Goal: Information Seeking & Learning: Learn about a topic

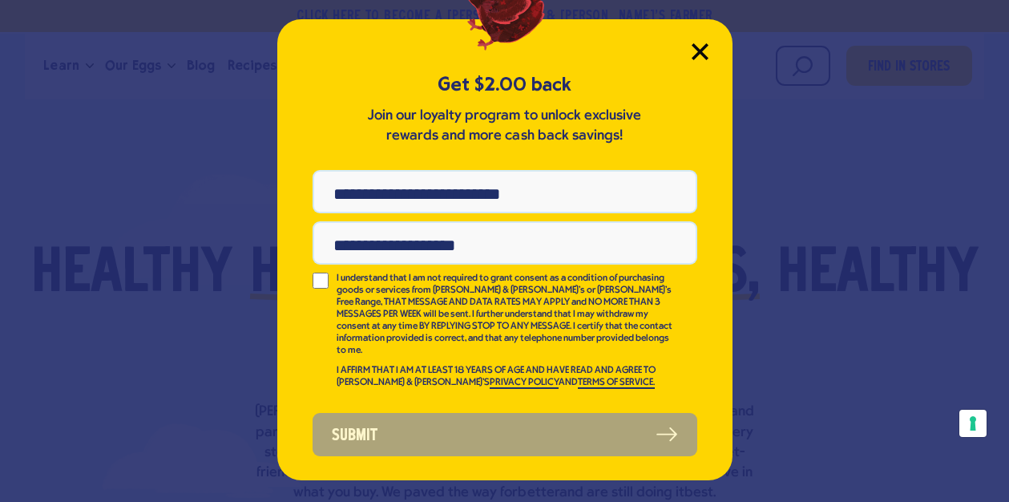
click at [704, 46] on icon "Close Modal" at bounding box center [700, 51] width 14 height 14
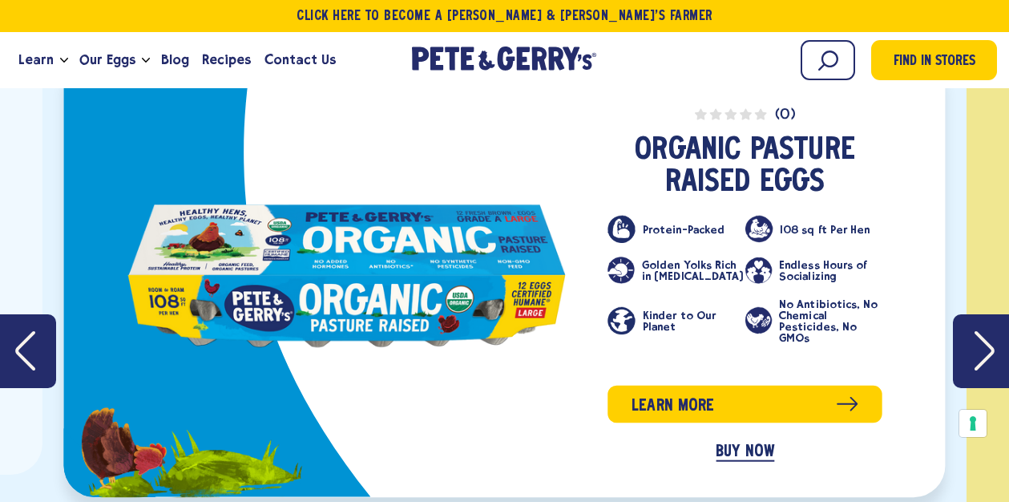
scroll to position [2468, 0]
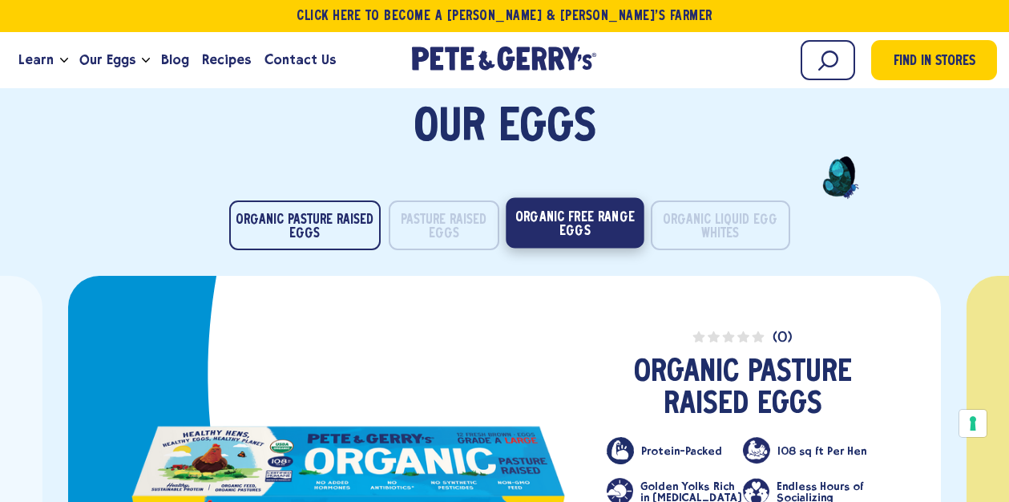
click at [596, 228] on button "Organic Free Range Eggs" at bounding box center [575, 223] width 138 height 51
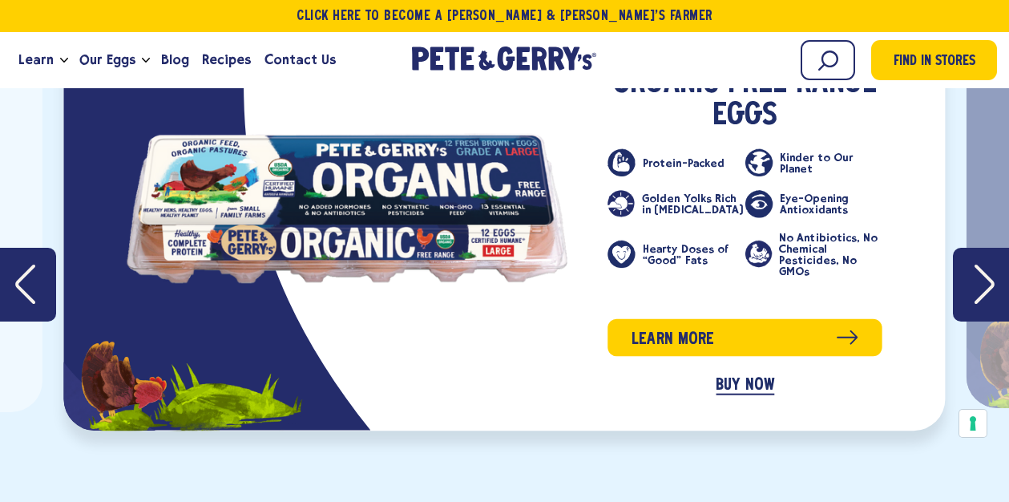
scroll to position [2673, 0]
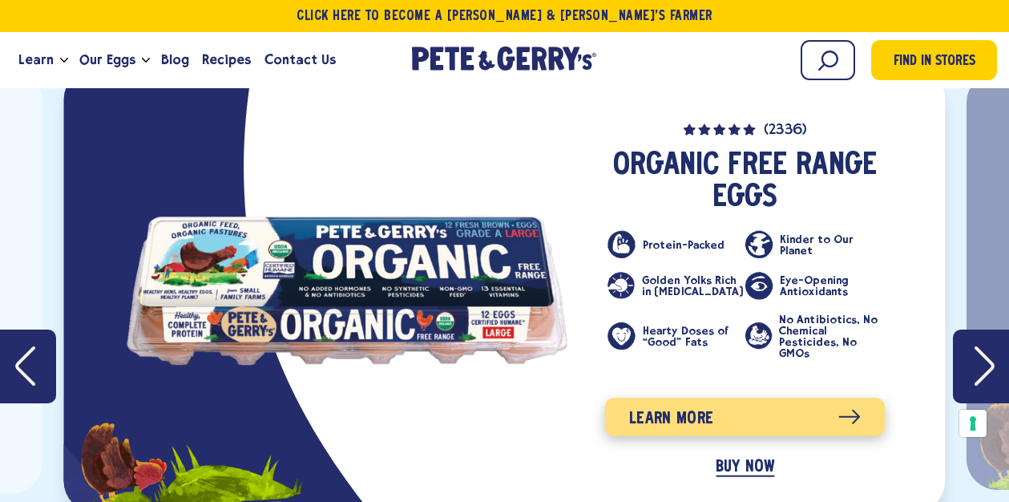
click at [661, 415] on link "Learn more" at bounding box center [745, 417] width 280 height 38
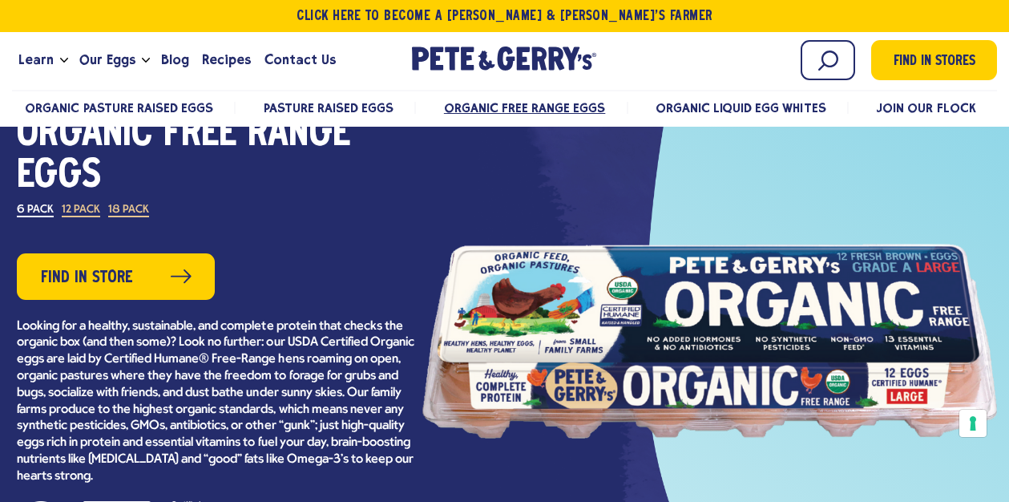
scroll to position [193, 0]
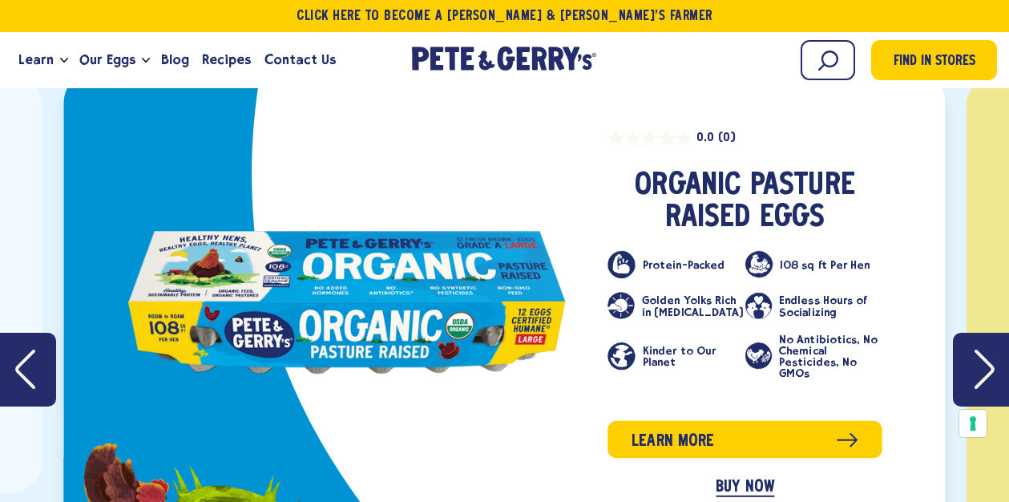
scroll to position [2721, 0]
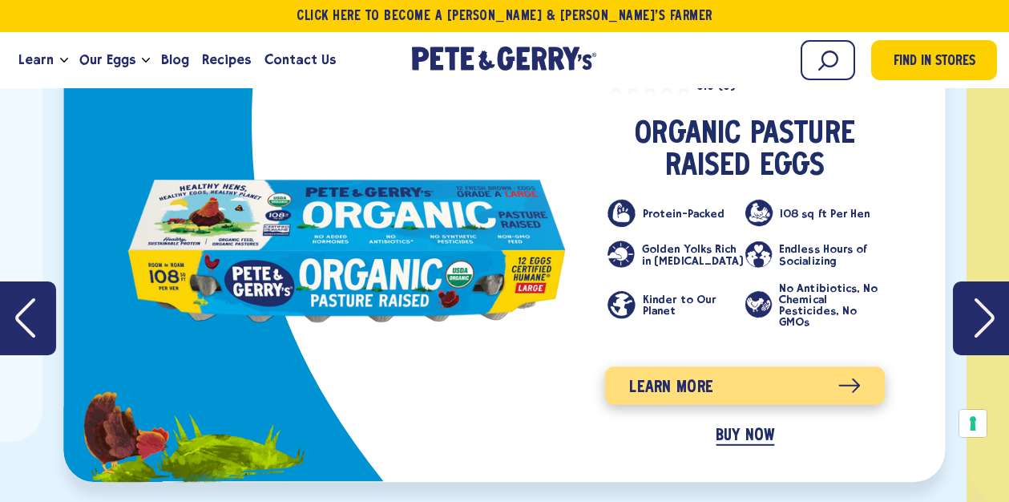
click at [706, 378] on span "Learn more" at bounding box center [671, 388] width 84 height 26
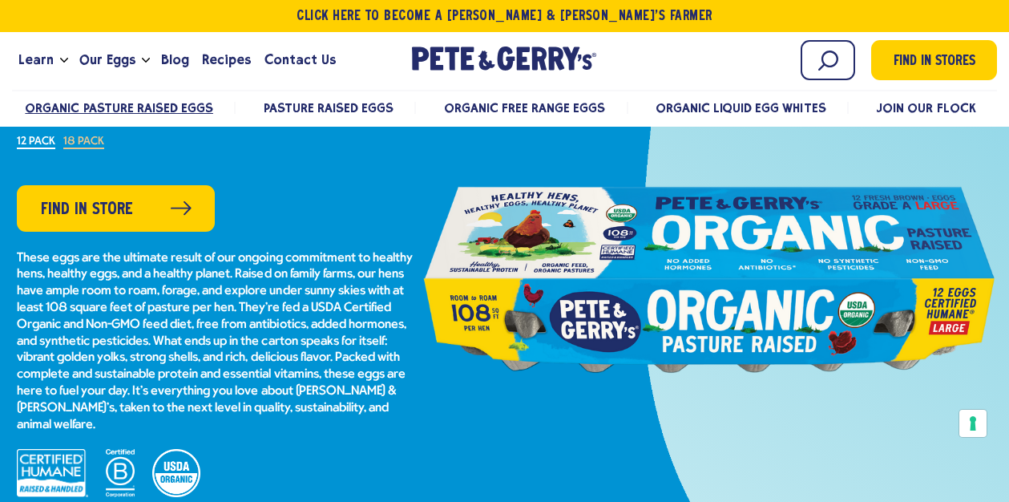
scroll to position [216, 0]
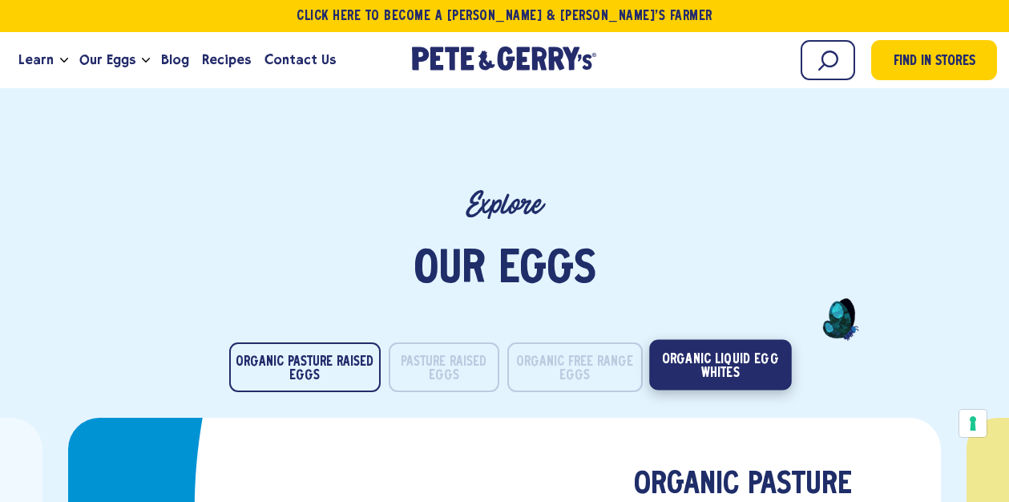
scroll to position [2369, 0]
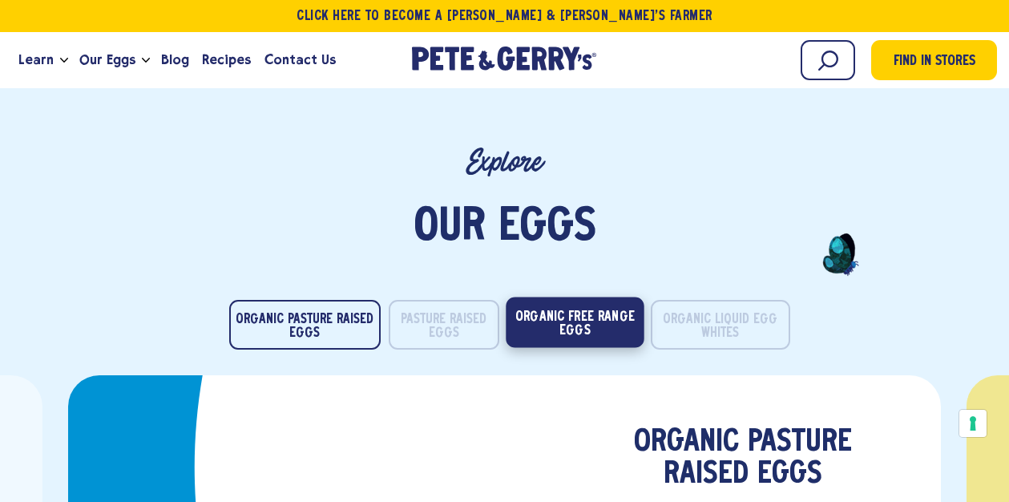
click at [564, 327] on button "Organic Free Range Eggs" at bounding box center [575, 322] width 138 height 51
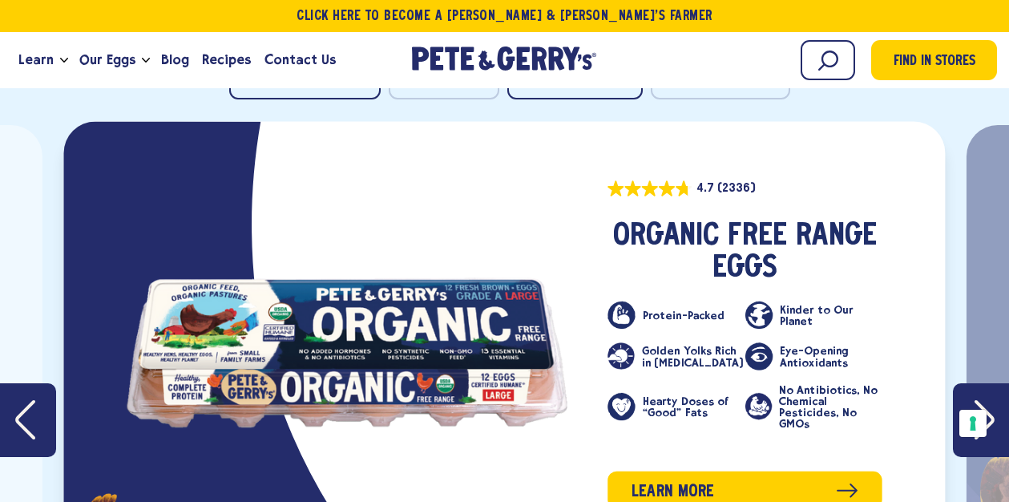
scroll to position [2710, 0]
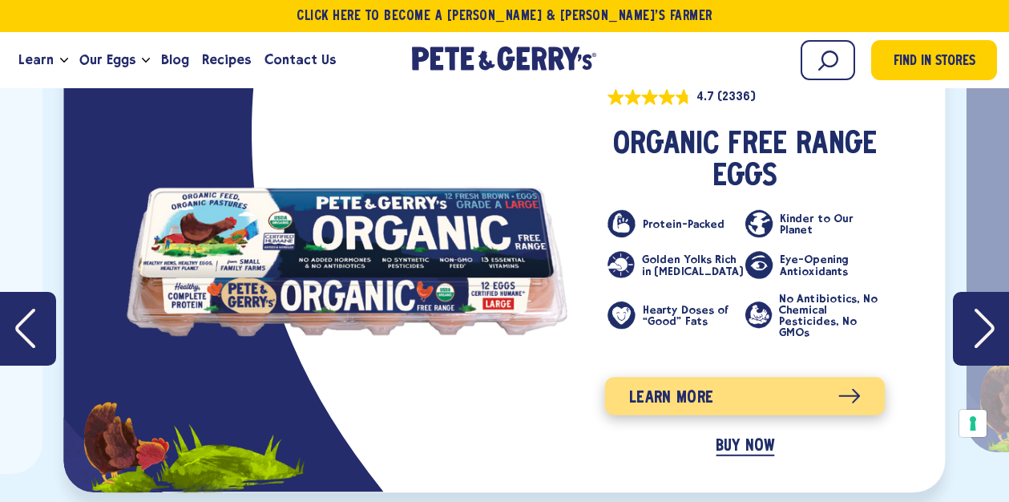
click at [657, 390] on span "Learn more" at bounding box center [671, 399] width 84 height 26
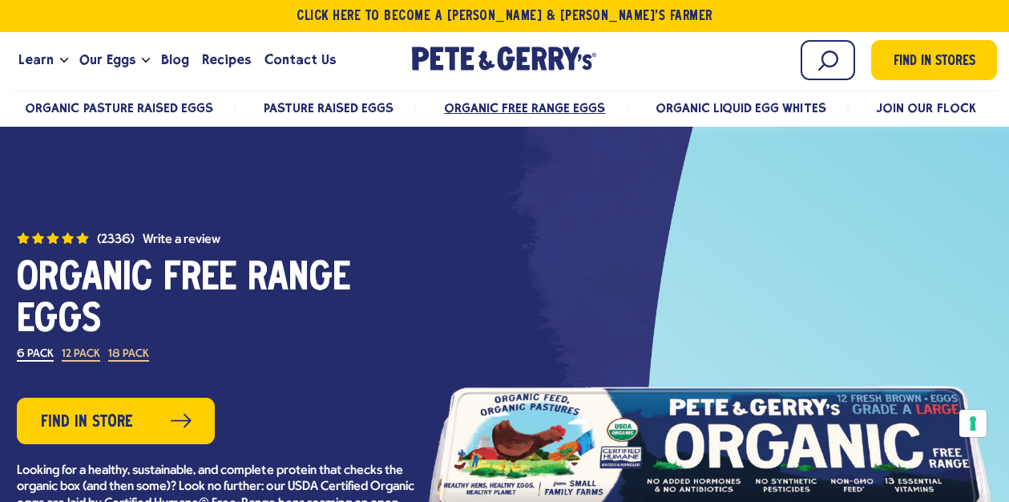
click at [139, 107] on span "Organic Pasture Raised Eggs" at bounding box center [119, 107] width 188 height 15
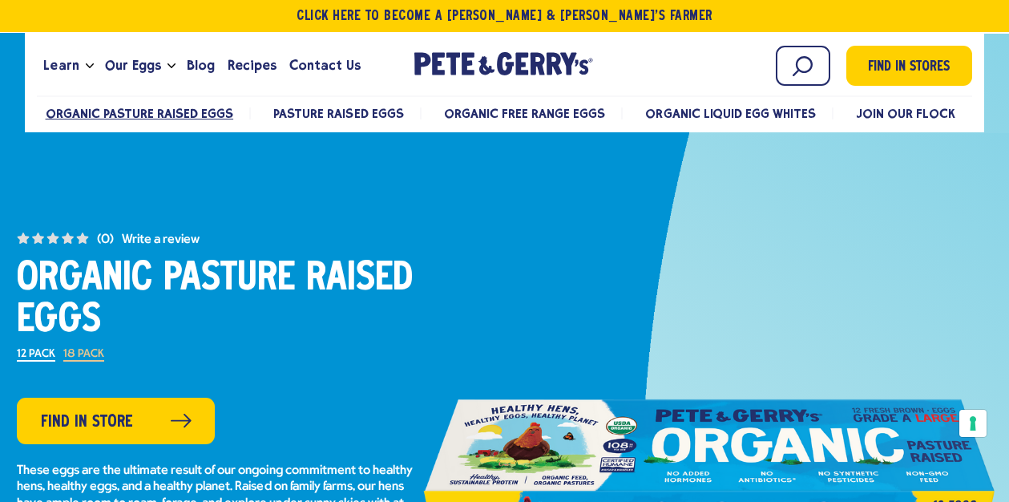
scroll to position [204, 0]
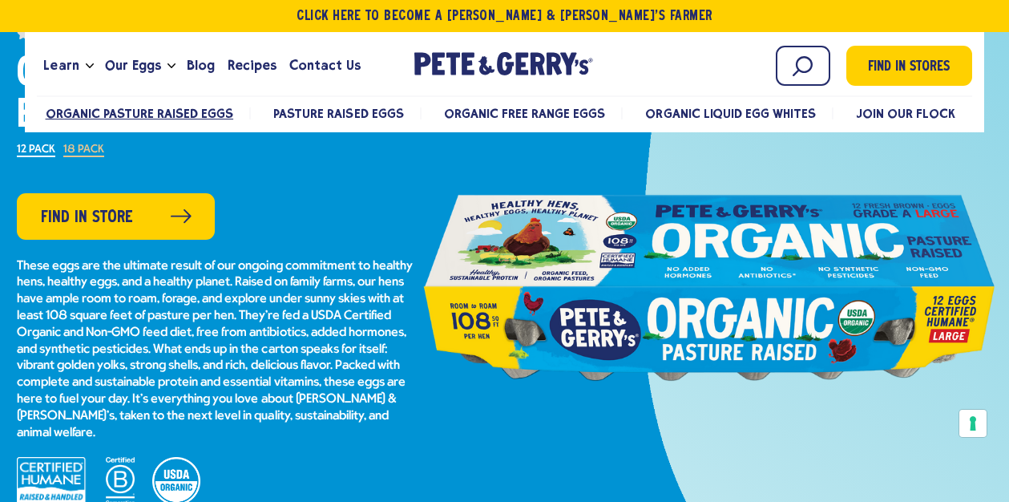
click at [313, 119] on span "Pasture Raised Eggs" at bounding box center [338, 113] width 130 height 15
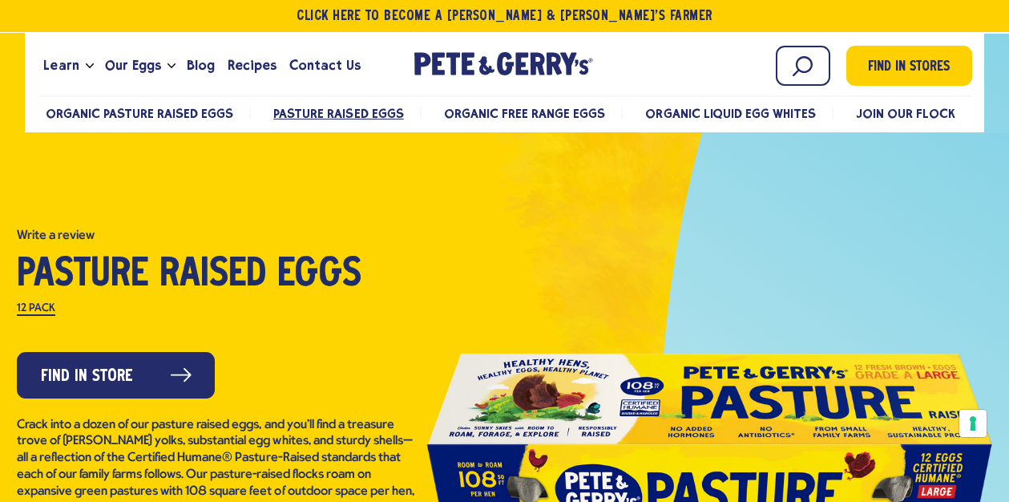
click at [509, 119] on span "Organic Free Range Eggs" at bounding box center [524, 113] width 161 height 15
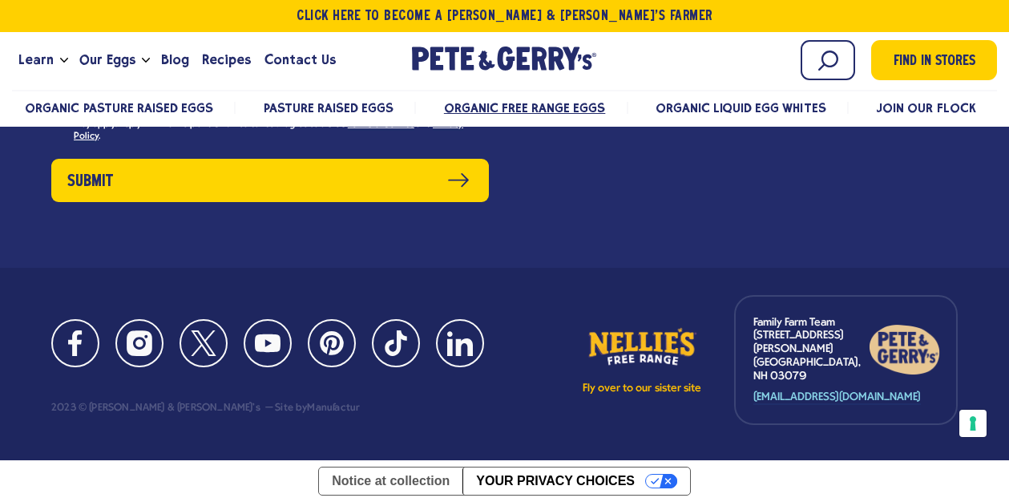
scroll to position [9132, 0]
drag, startPoint x: 214, startPoint y: 243, endPoint x: 546, endPoint y: 421, distance: 376.6
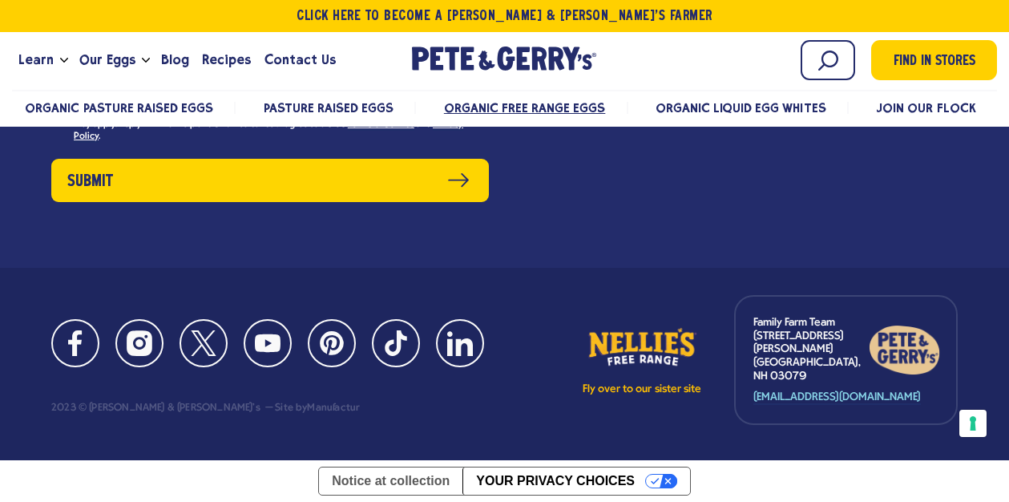
copy li "Do you wash the eggs? Does that impact their quality? Due to FDA regulations an…"
